Goal: Information Seeking & Learning: Learn about a topic

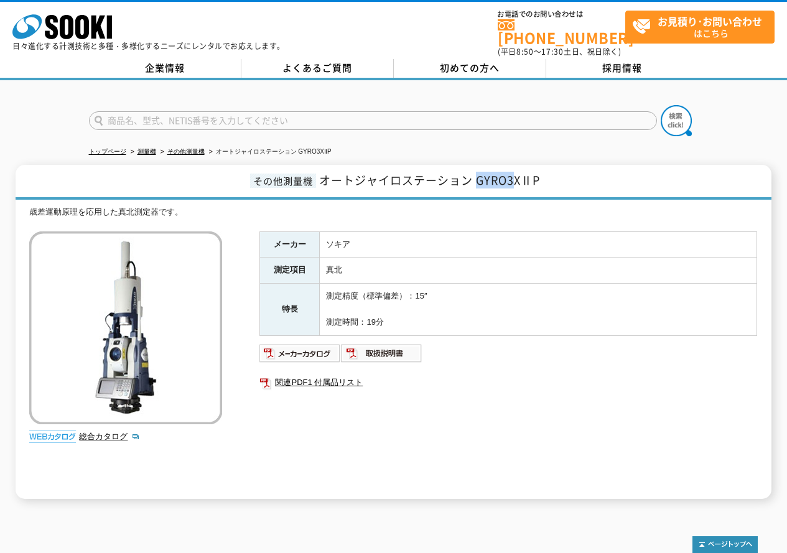
drag, startPoint x: 478, startPoint y: 174, endPoint x: 513, endPoint y: 173, distance: 34.2
click at [513, 173] on span "オートジャイロステーション GYRO3XⅡP" at bounding box center [429, 180] width 221 height 17
copy span "GYRO3"
drag, startPoint x: 476, startPoint y: 174, endPoint x: 575, endPoint y: 174, distance: 98.3
click at [575, 174] on h1 "その他測量機 オートジャイロステーション GYRO3XⅡP" at bounding box center [393, 182] width 755 height 35
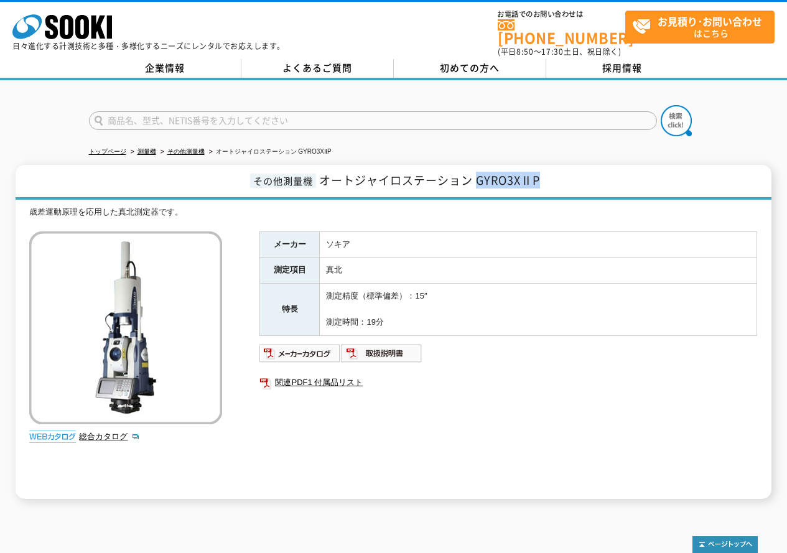
copy span "GYRO3XⅡP"
